Goal: Find specific page/section: Find specific page/section

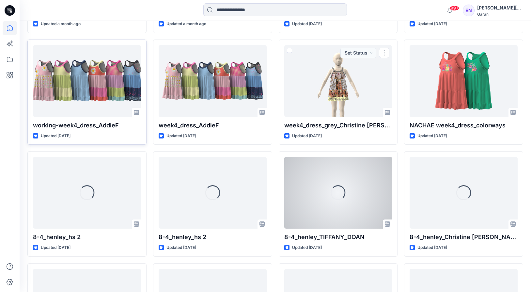
scroll to position [390, 0]
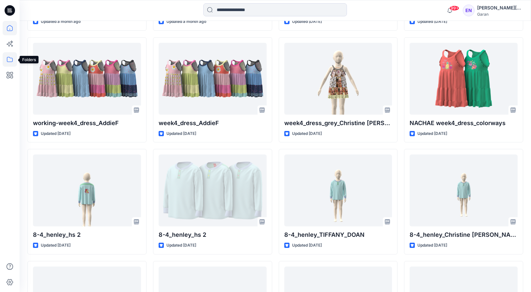
click at [11, 55] on icon at bounding box center [10, 59] width 14 height 14
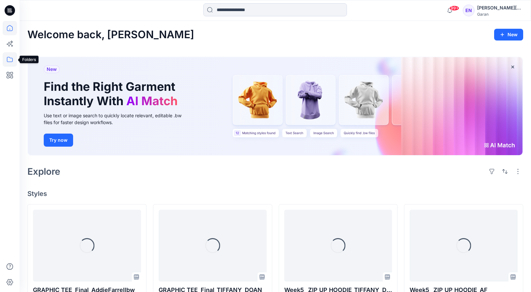
click at [10, 64] on icon at bounding box center [10, 59] width 14 height 14
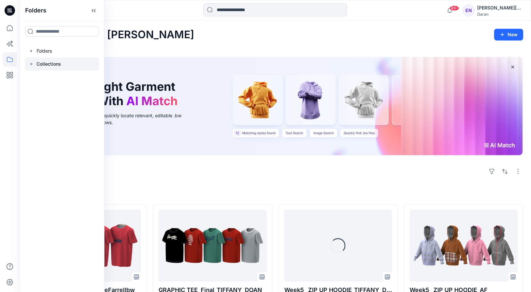
click at [55, 59] on div at bounding box center [62, 63] width 74 height 13
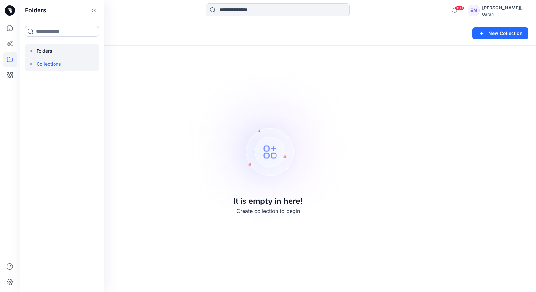
click at [51, 53] on div at bounding box center [62, 50] width 74 height 13
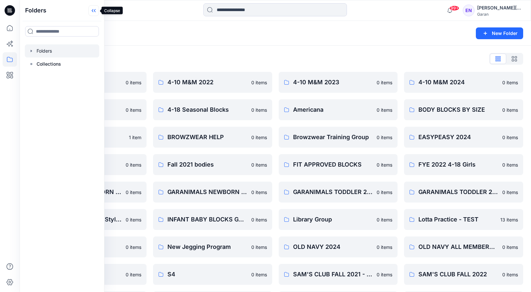
click at [94, 11] on icon at bounding box center [93, 10] width 10 height 11
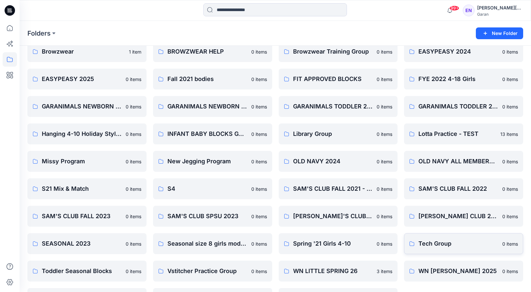
scroll to position [110, 0]
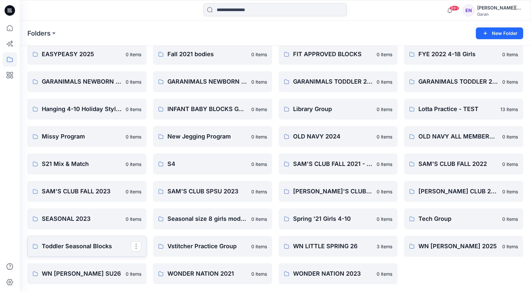
click at [109, 249] on p "Toddler Seasonal Blocks" at bounding box center [86, 245] width 89 height 9
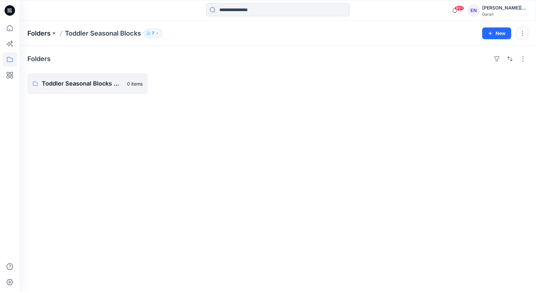
click at [40, 34] on p "Folders" at bounding box center [38, 33] width 23 height 9
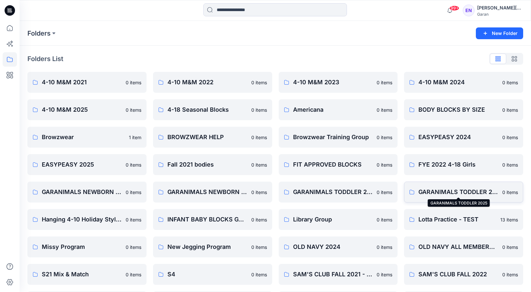
click at [456, 194] on p "GARANIMALS TODDLER 2025" at bounding box center [458, 191] width 80 height 9
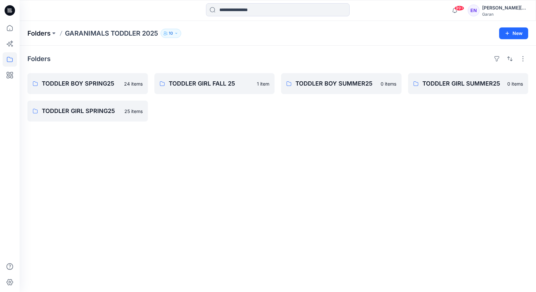
click at [41, 34] on p "Folders" at bounding box center [38, 33] width 23 height 9
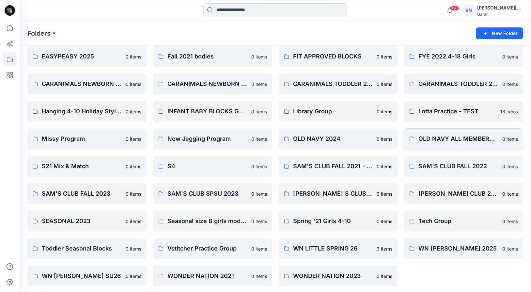
scroll to position [110, 0]
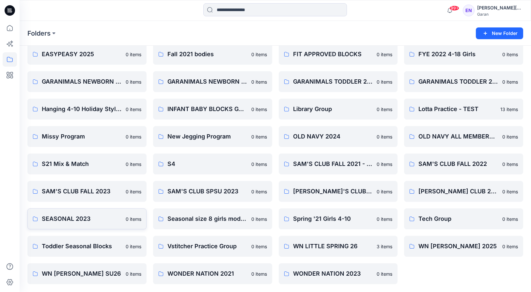
click at [80, 216] on p "SEASONAL 2023" at bounding box center [82, 218] width 80 height 9
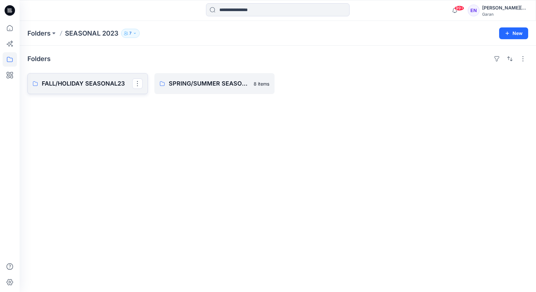
click at [108, 81] on p "FALL/HOLIDAY SEASONAL23" at bounding box center [87, 83] width 90 height 9
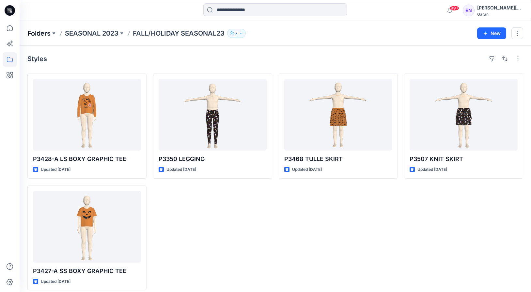
click at [39, 31] on p "Folders" at bounding box center [38, 33] width 23 height 9
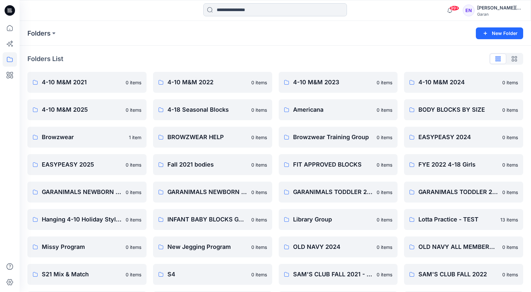
click at [244, 7] on input at bounding box center [275, 9] width 144 height 13
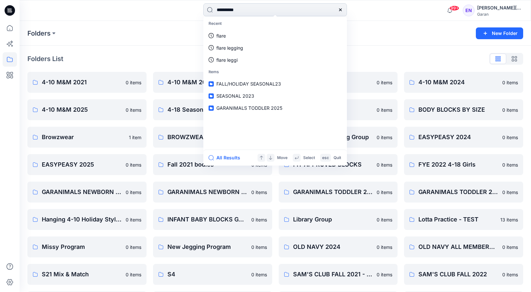
type input "**********"
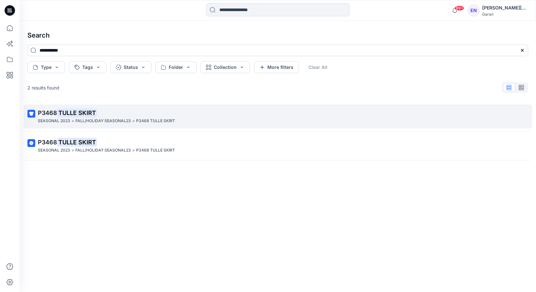
click at [83, 112] on mark "TULLE SKIRT" at bounding box center [77, 112] width 40 height 9
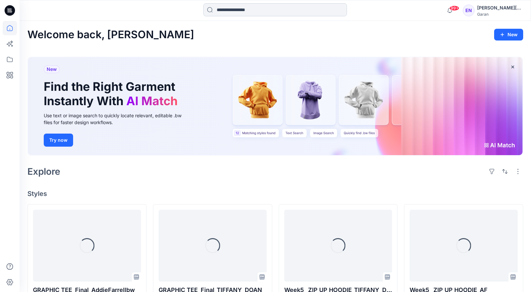
click at [244, 11] on input at bounding box center [275, 9] width 144 height 13
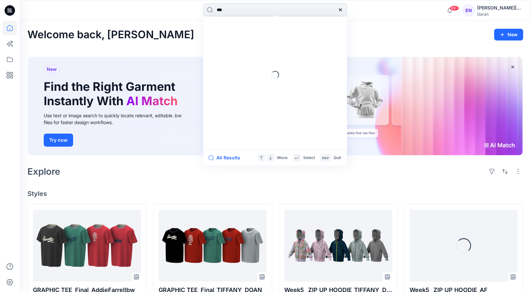
type input "****"
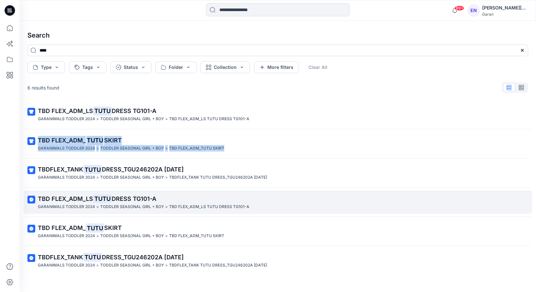
scroll to position [6, 0]
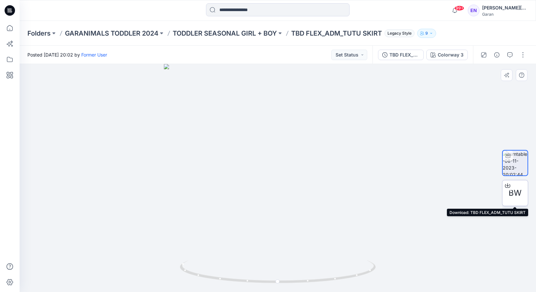
click at [520, 193] on span "BW" at bounding box center [514, 193] width 13 height 12
click at [299, 49] on div "Posted Wednesday, November 08, 2023 20:02 by Former User Set Status" at bounding box center [196, 55] width 353 height 18
